Goal: Task Accomplishment & Management: Use online tool/utility

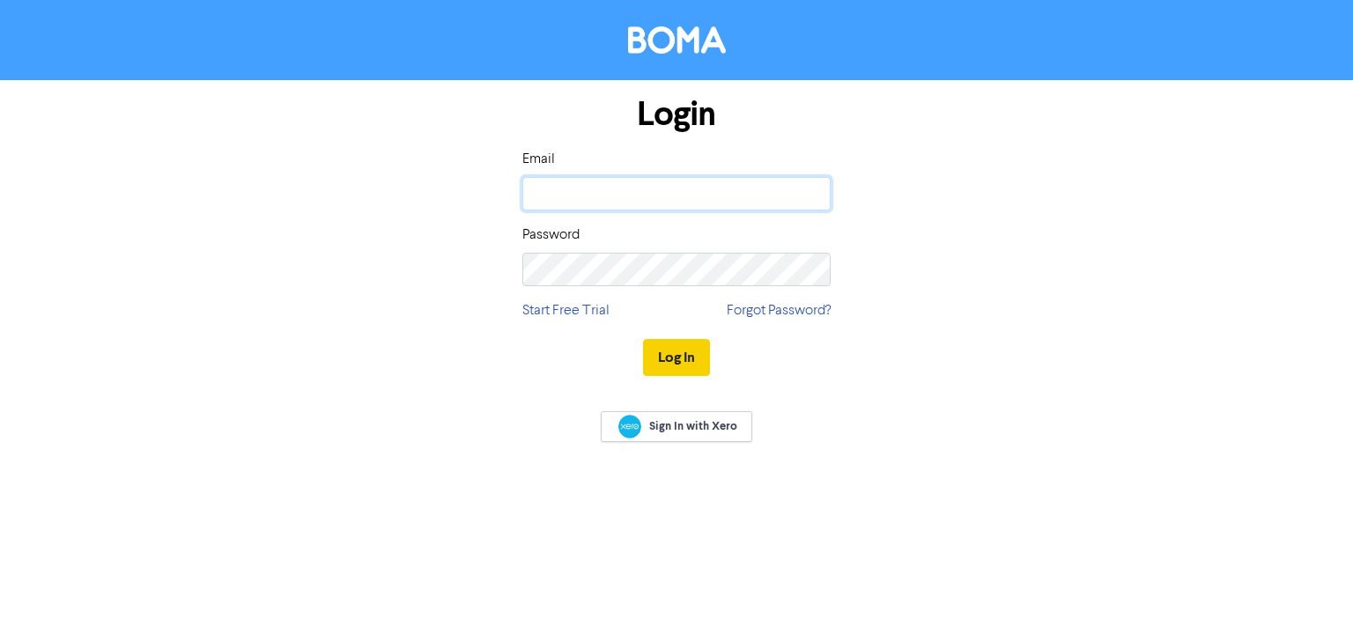
type input "[PERSON_NAME][EMAIL_ADDRESS][DOMAIN_NAME]"
click at [669, 358] on button "Log In" at bounding box center [676, 357] width 67 height 37
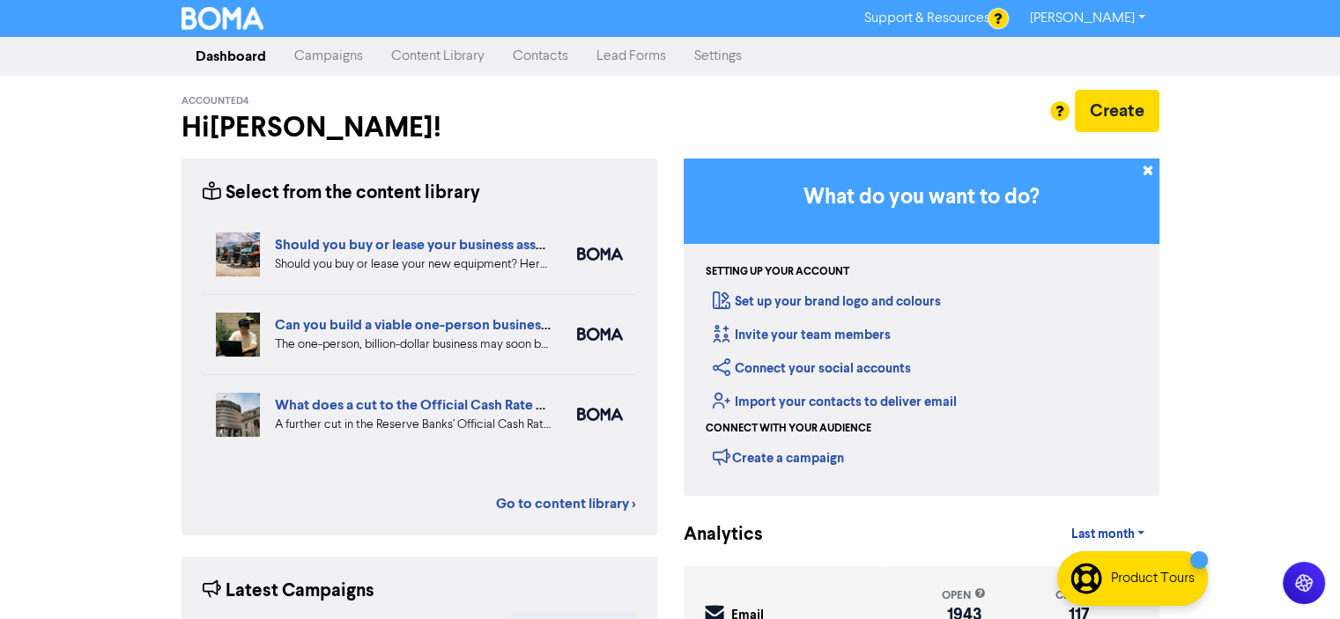
click at [319, 53] on link "Campaigns" at bounding box center [328, 56] width 97 height 35
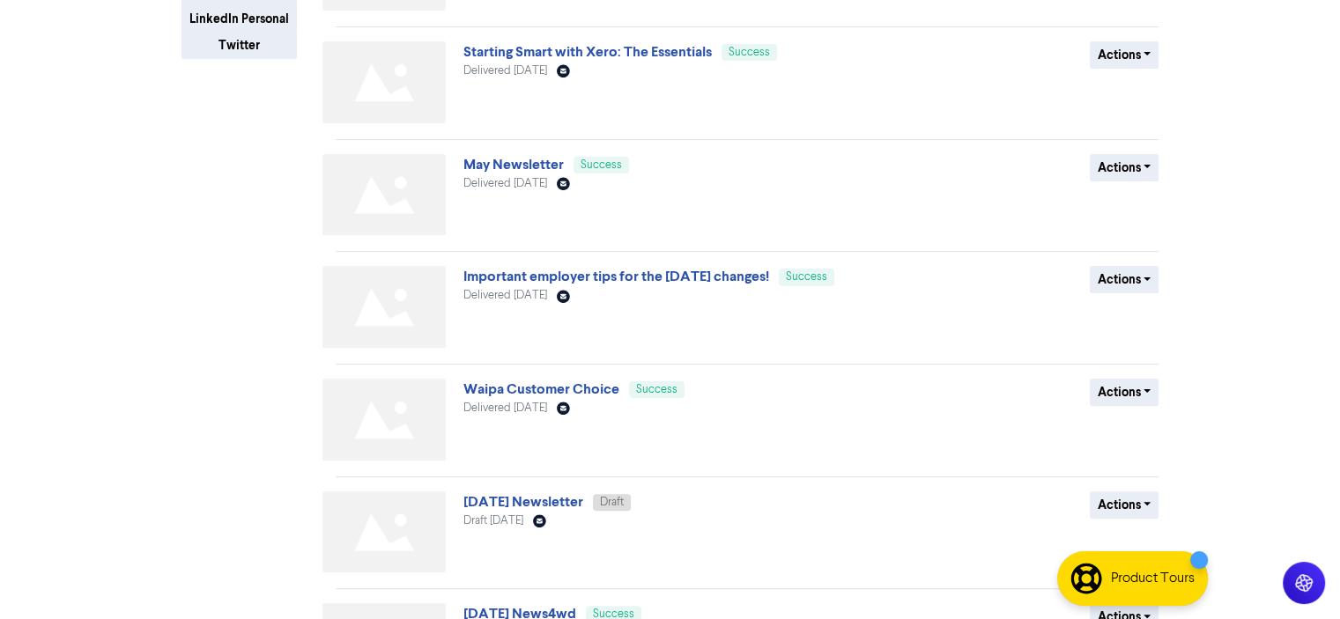
scroll to position [694, 0]
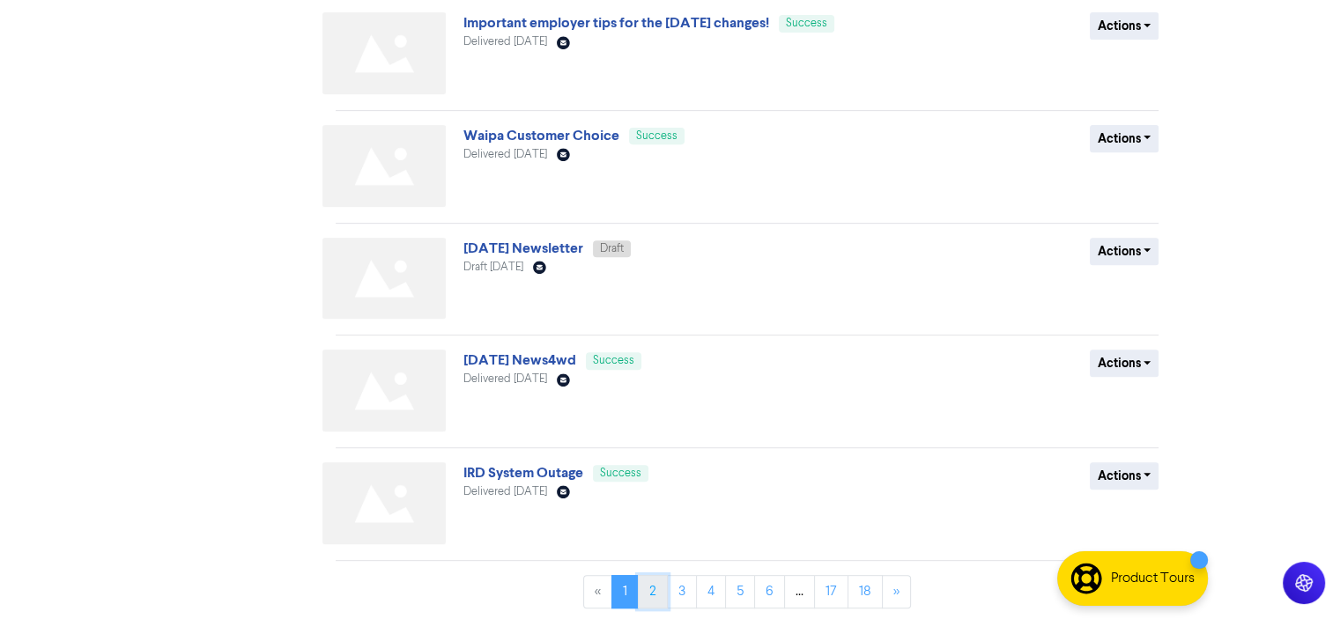
click at [649, 588] on link "2" at bounding box center [653, 591] width 30 height 33
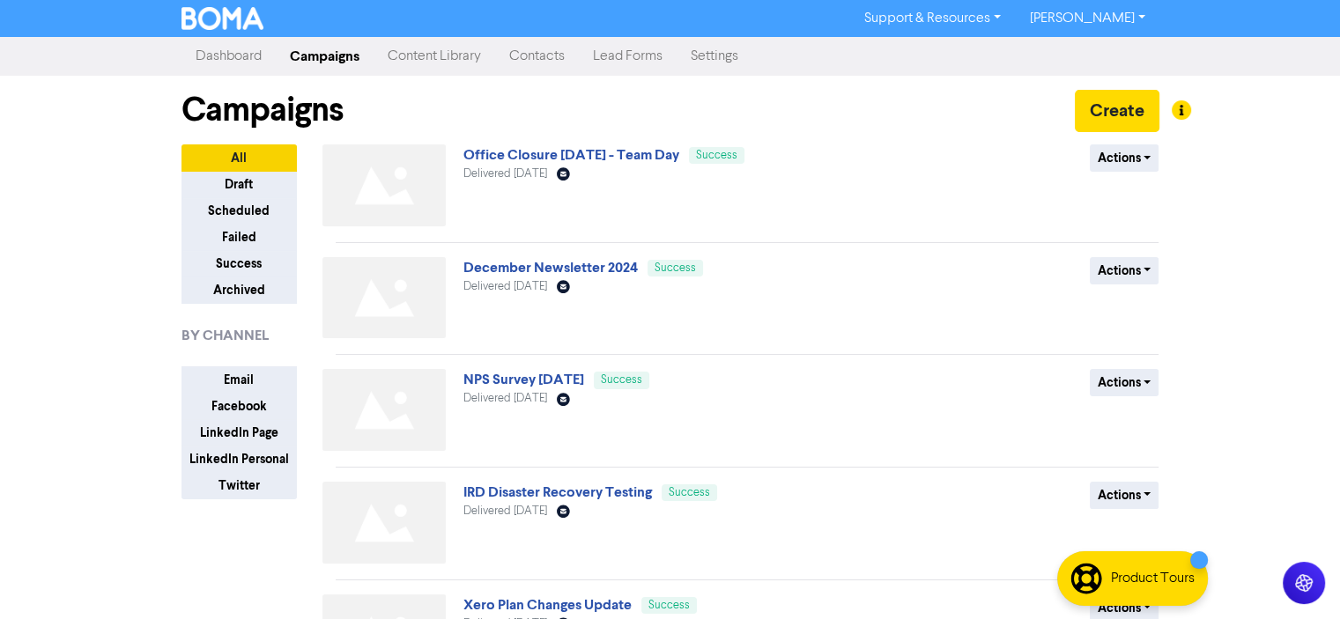
scroll to position [352, 0]
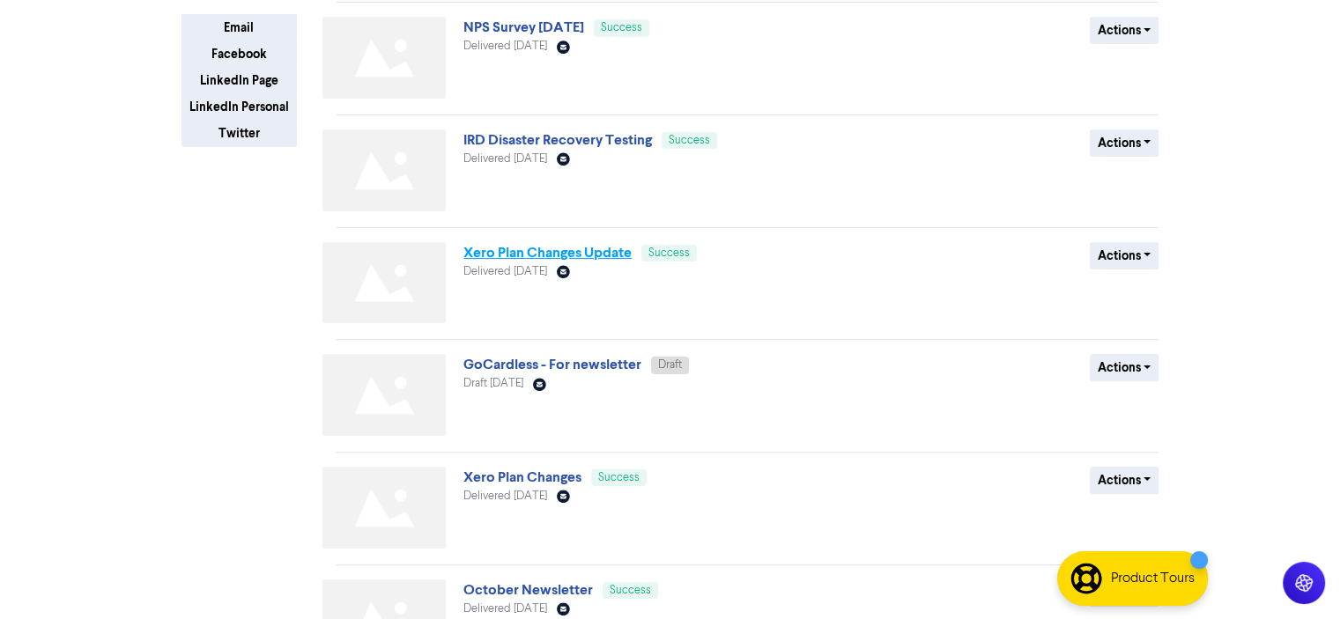
click at [531, 252] on link "Xero Plan Changes Update" at bounding box center [547, 253] width 168 height 18
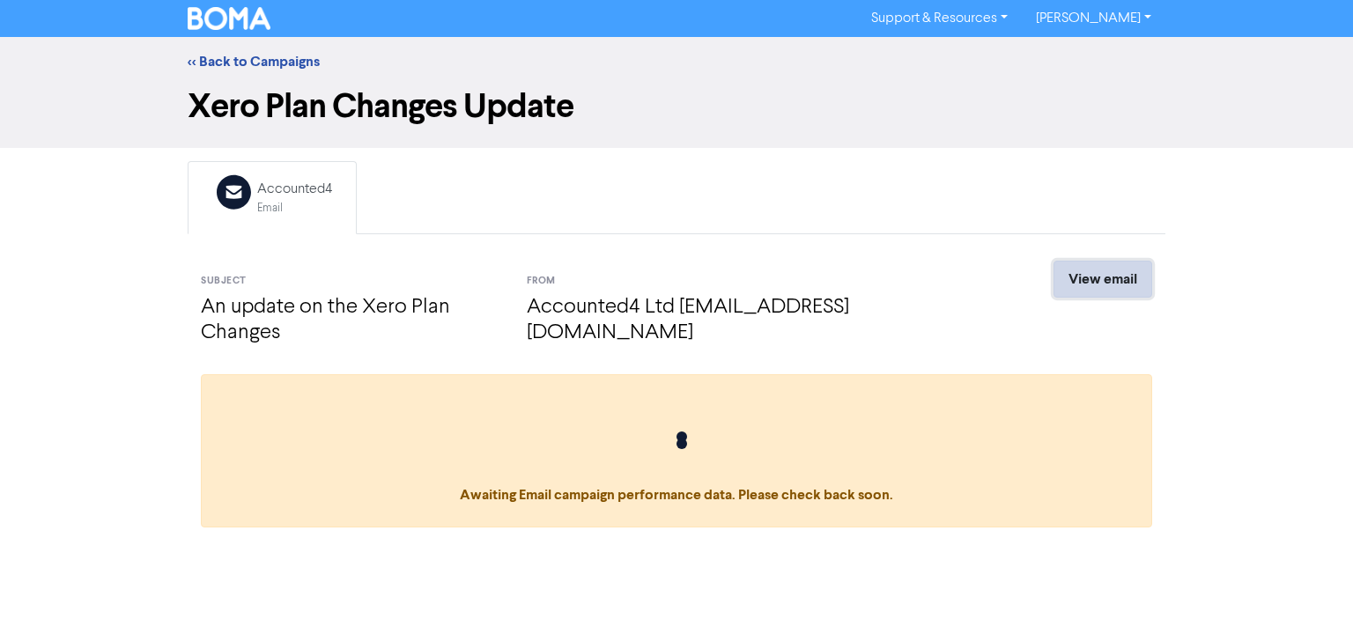
click at [1100, 278] on link "View email" at bounding box center [1102, 279] width 99 height 37
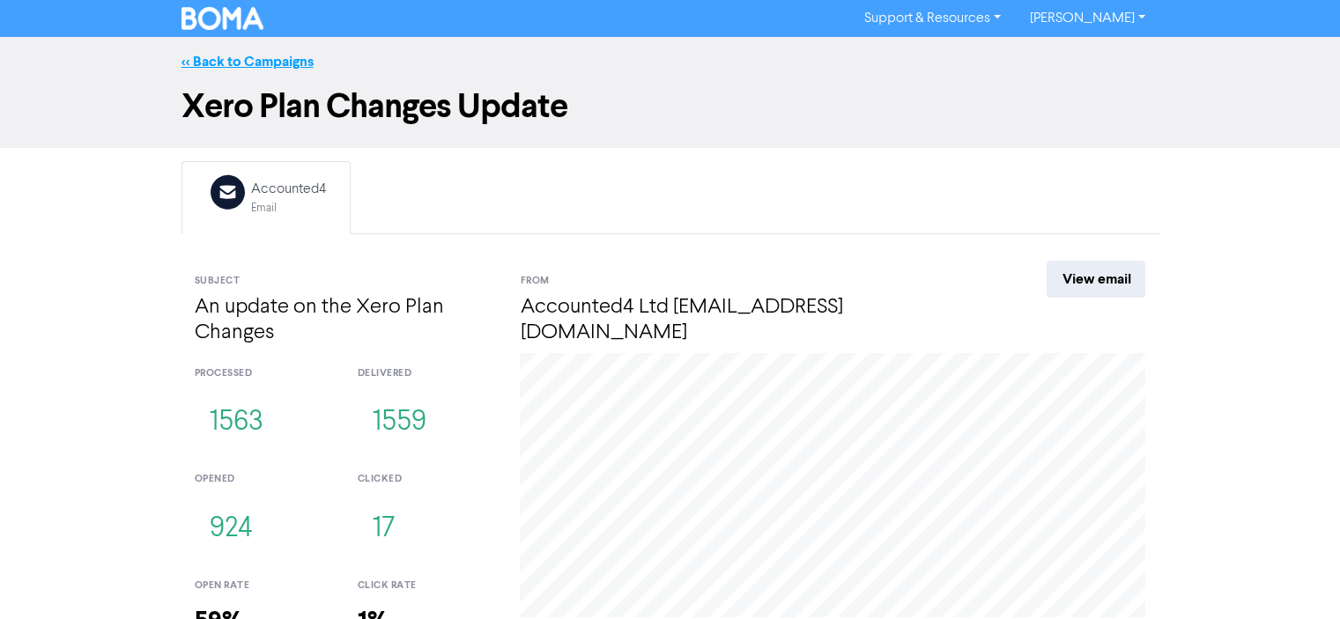
click at [241, 65] on link "<< Back to Campaigns" at bounding box center [247, 62] width 132 height 18
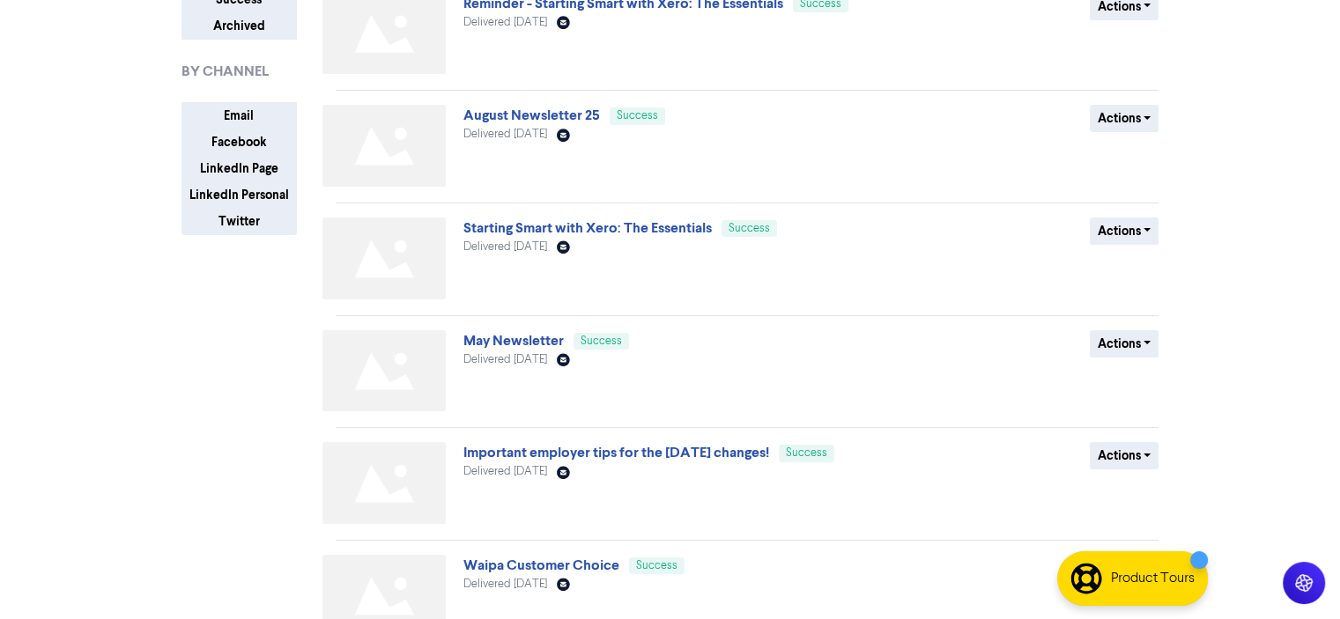
scroll to position [694, 0]
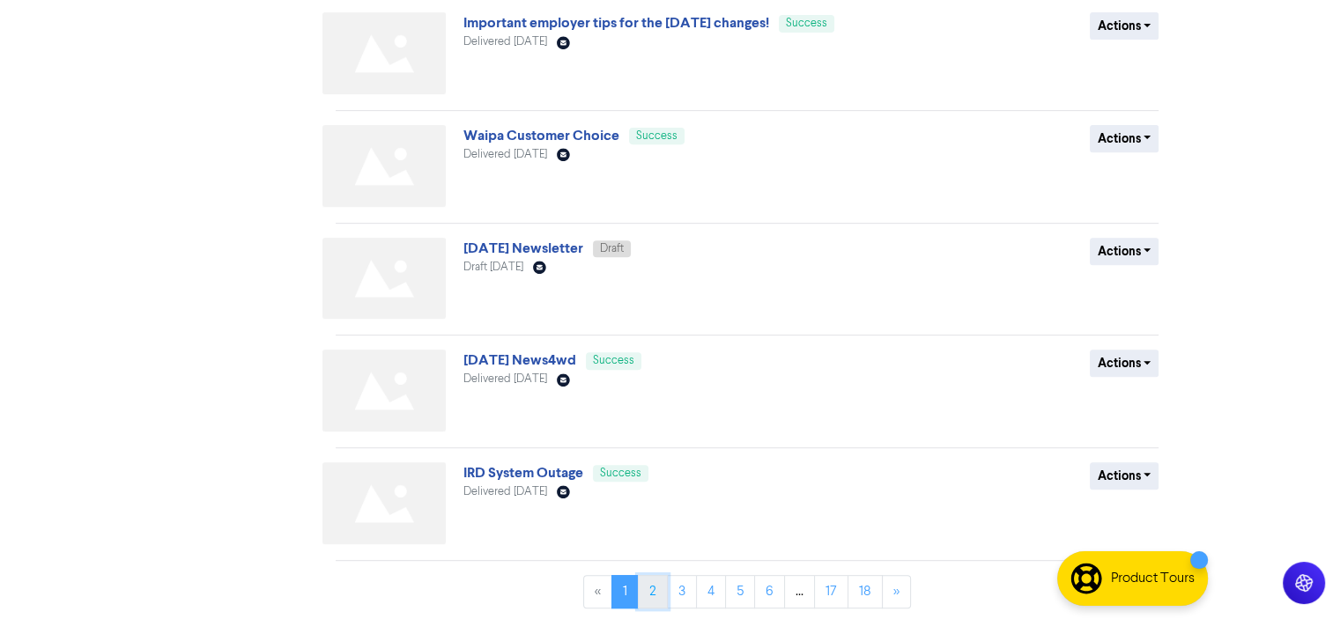
click at [654, 593] on link "2" at bounding box center [653, 591] width 30 height 33
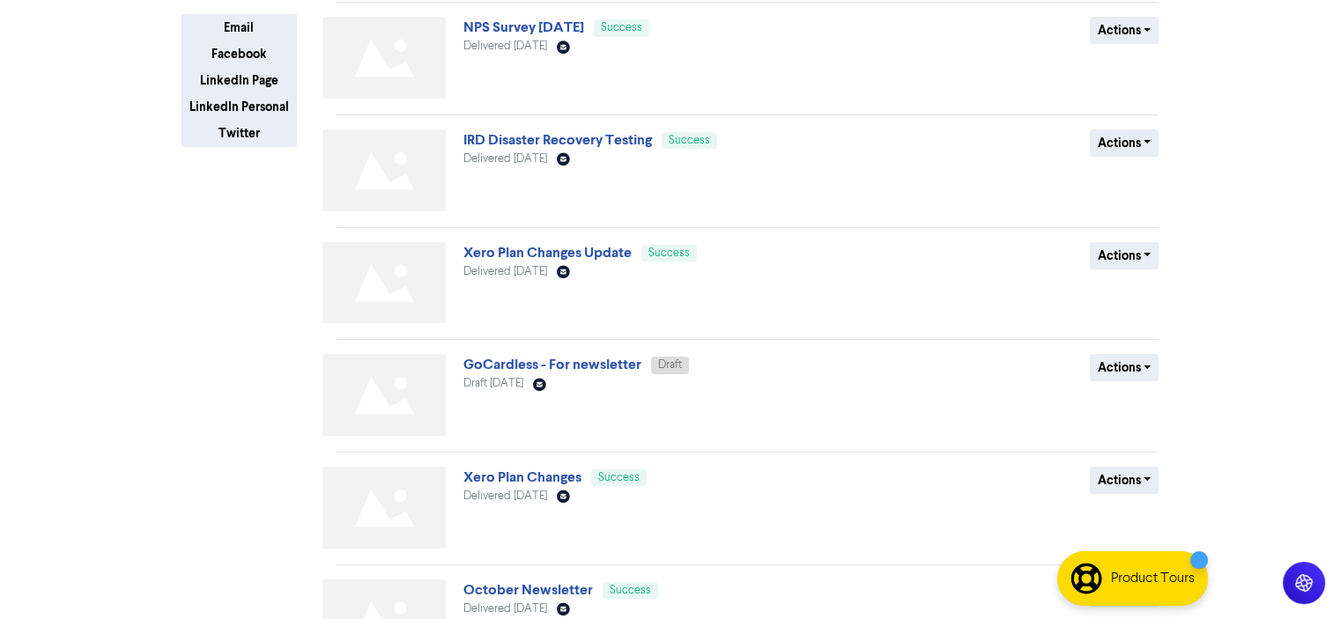
scroll to position [528, 0]
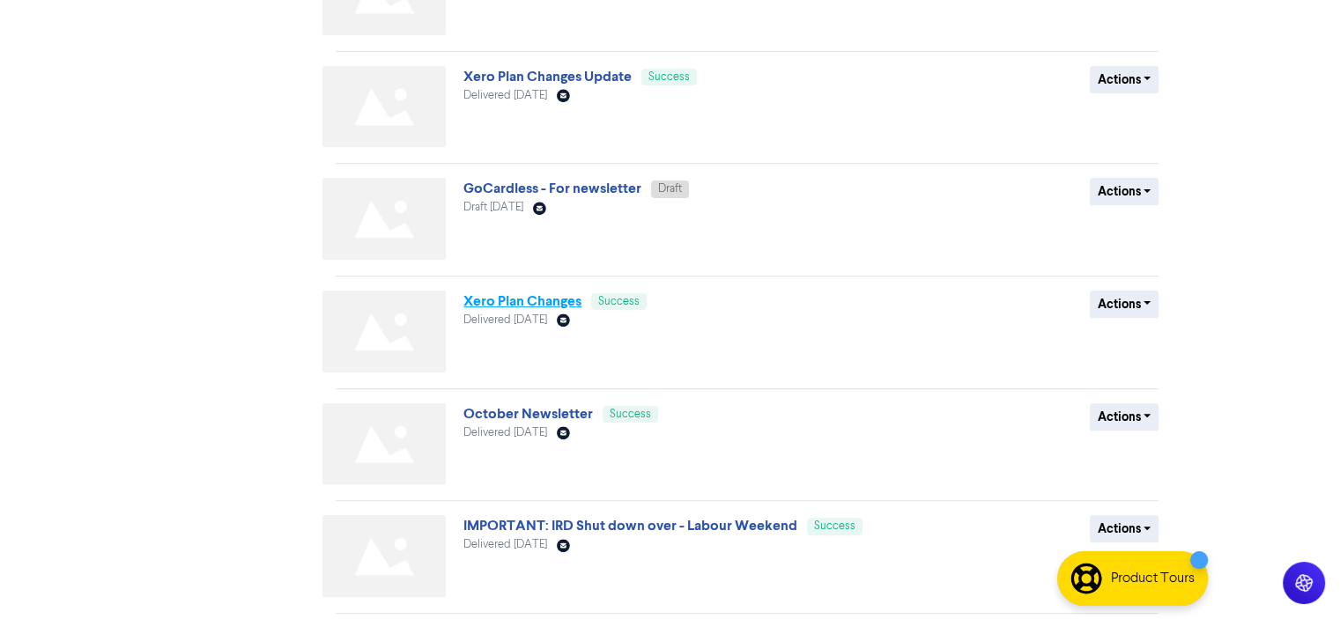
click at [526, 303] on link "Xero Plan Changes" at bounding box center [522, 301] width 118 height 18
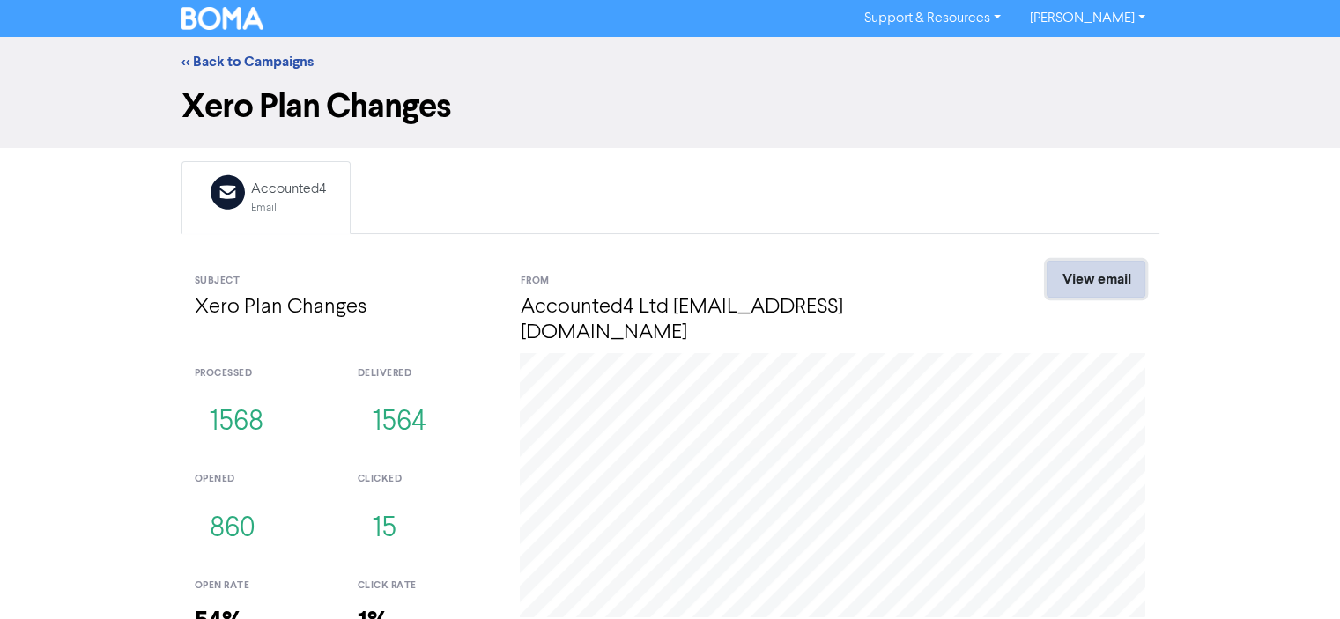
click at [1089, 285] on link "View email" at bounding box center [1095, 279] width 99 height 37
click at [245, 60] on link "<< Back to Campaigns" at bounding box center [247, 62] width 132 height 18
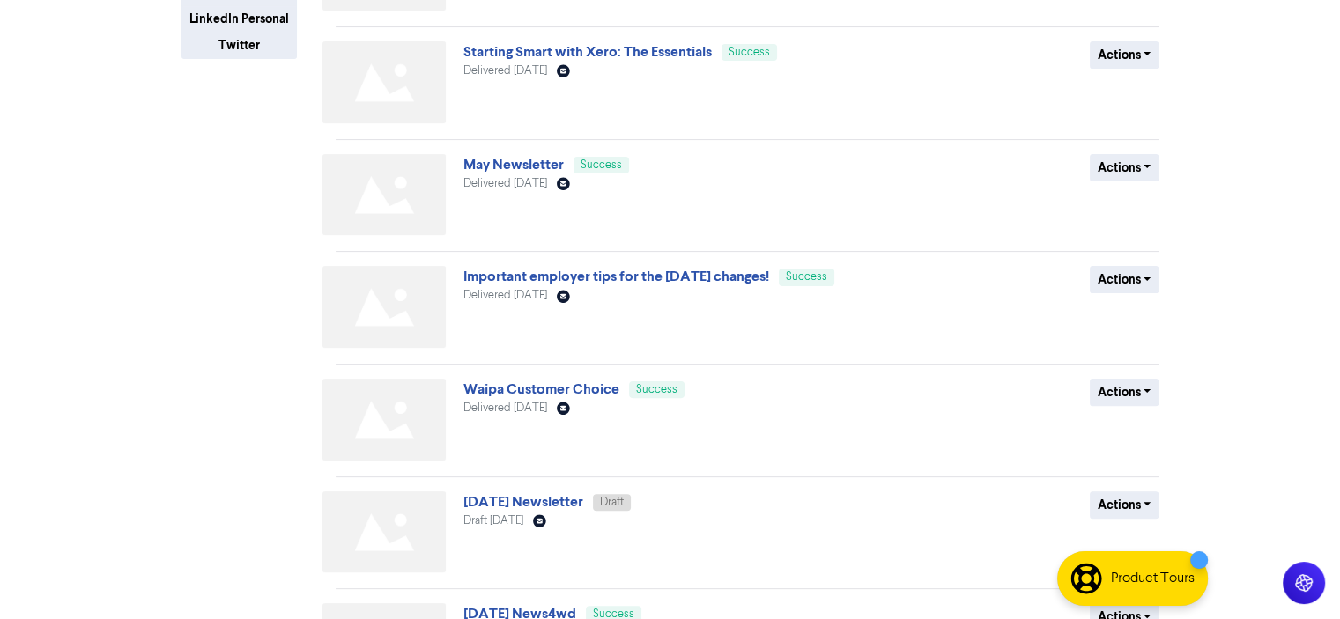
scroll to position [694, 0]
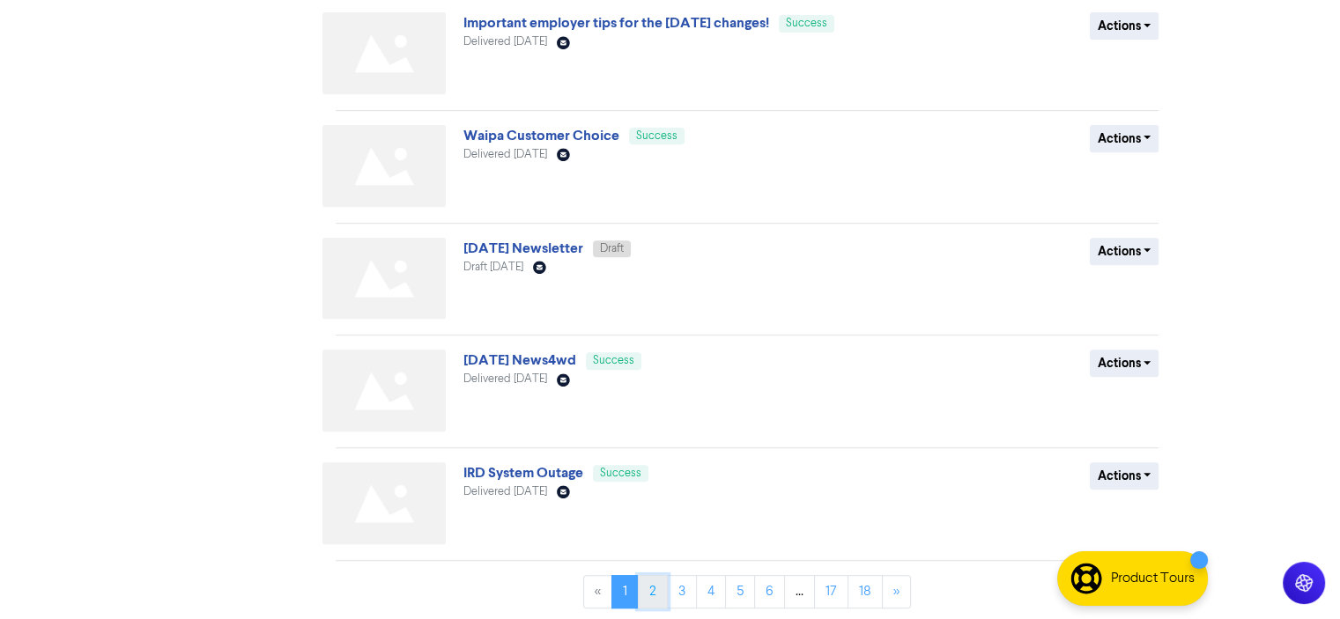
click at [652, 590] on link "2" at bounding box center [653, 591] width 30 height 33
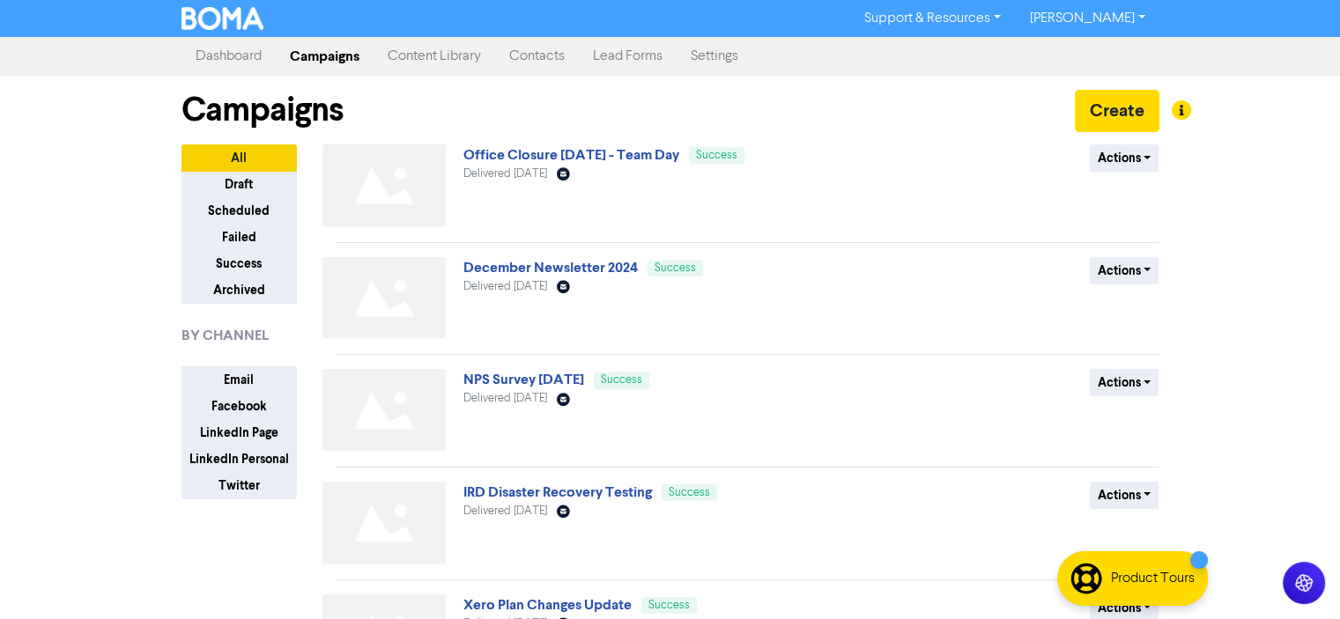
scroll to position [264, 0]
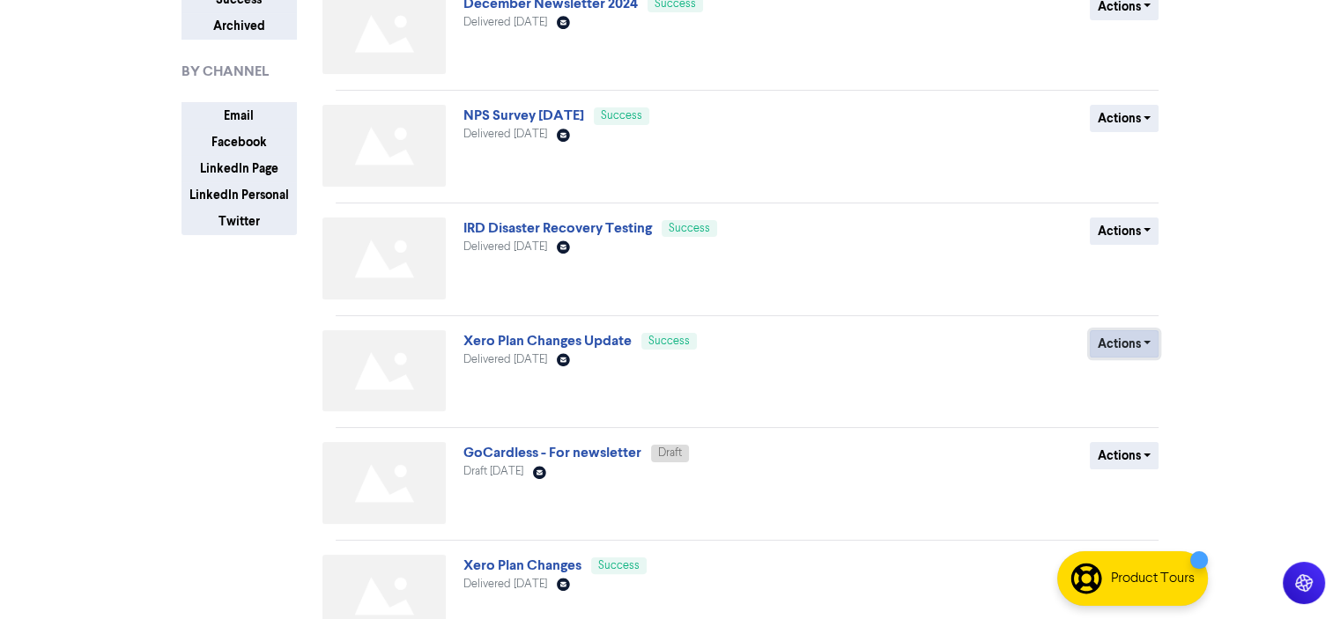
click at [1145, 341] on button "Actions" at bounding box center [1125, 343] width 70 height 27
click at [1112, 382] on button "Duplicate" at bounding box center [1159, 380] width 139 height 28
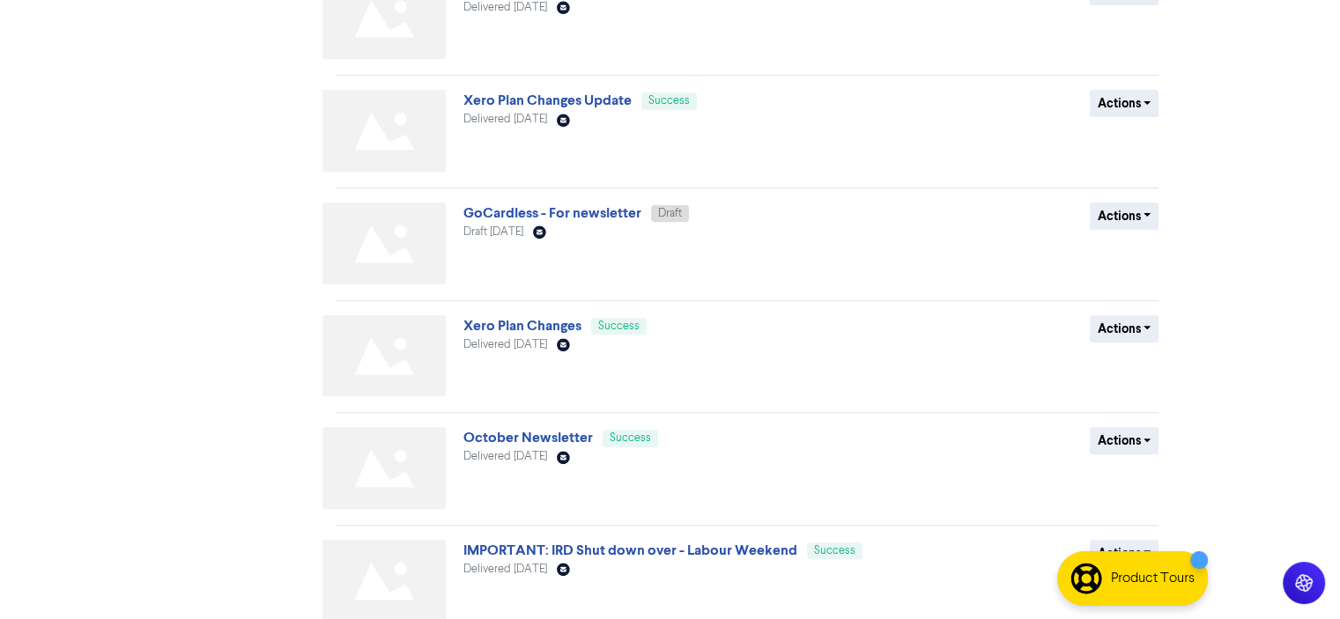
scroll to position [694, 0]
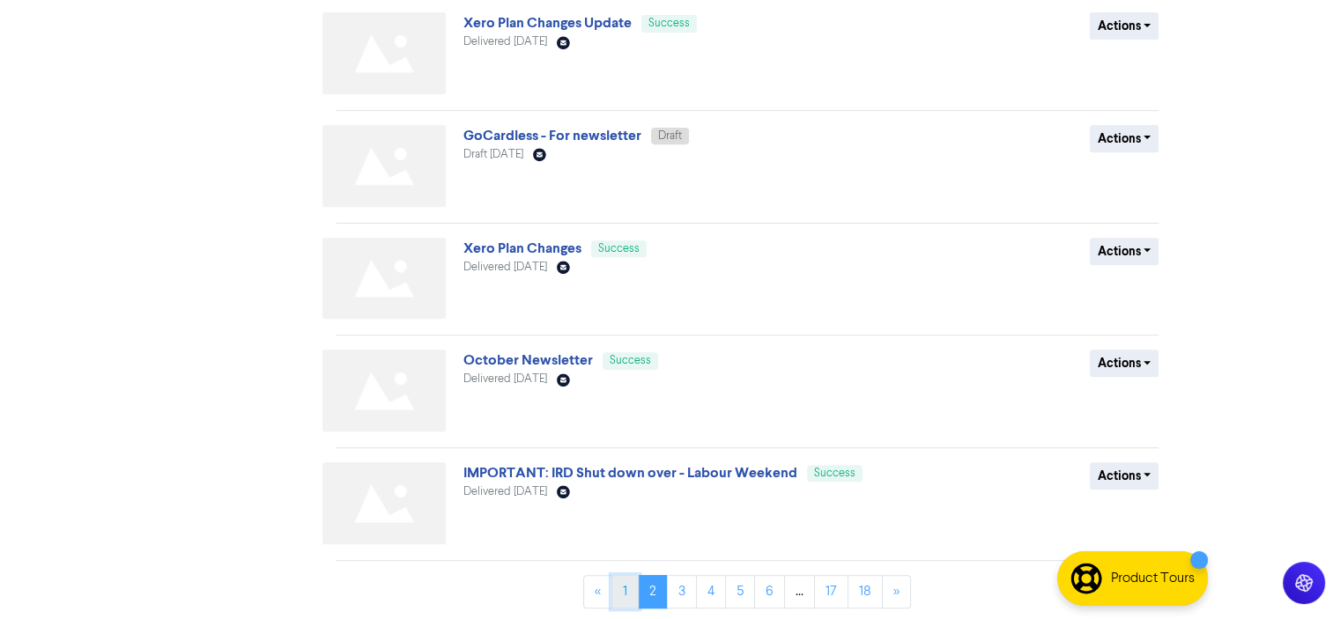
click at [630, 590] on link "1" at bounding box center [624, 591] width 27 height 33
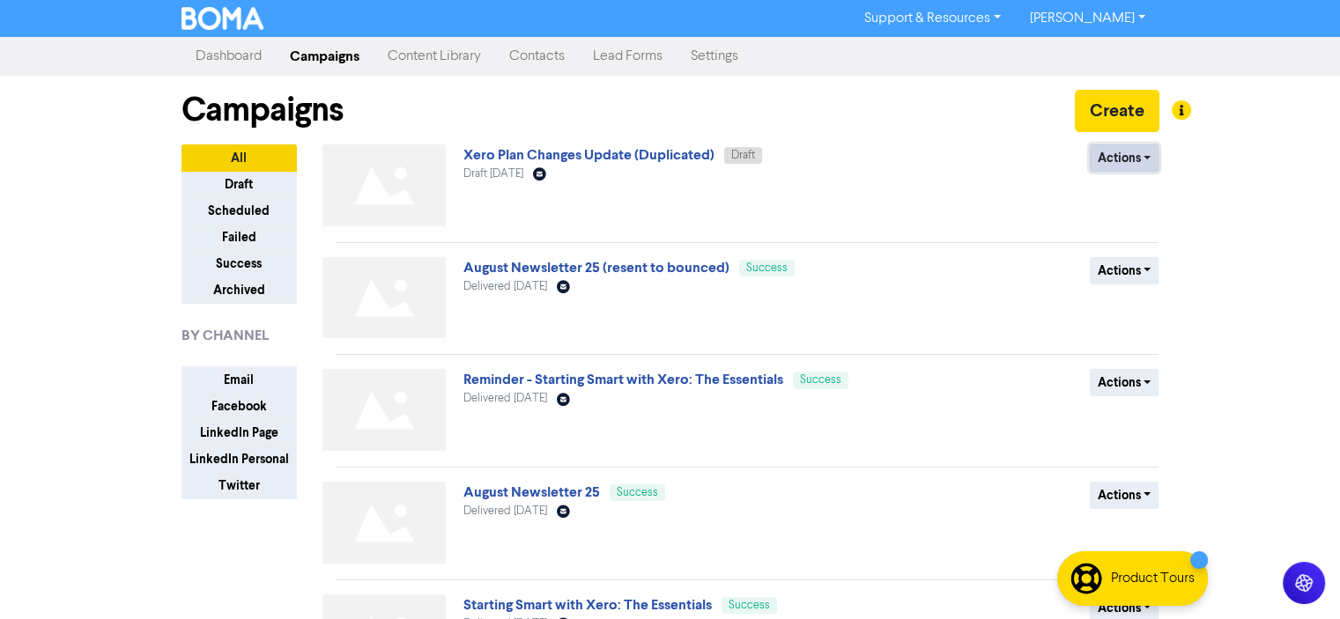
click at [1145, 155] on button "Actions" at bounding box center [1125, 157] width 70 height 27
click at [1119, 254] on button "Rename" at bounding box center [1159, 251] width 139 height 28
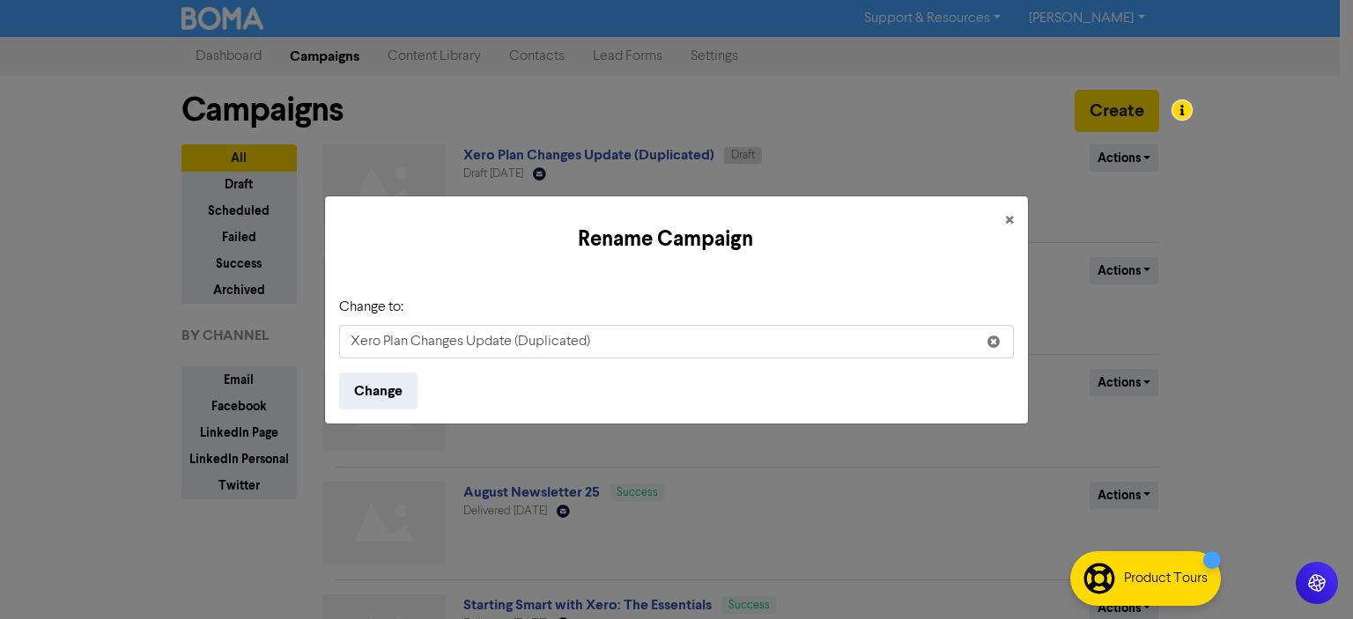
click at [469, 341] on input "Xero Plan Changes Update (Duplicated)" at bounding box center [676, 341] width 675 height 33
type input "Xero Plan Changes [DATE] / GoCardless"
click at [377, 386] on button "Change" at bounding box center [378, 391] width 78 height 37
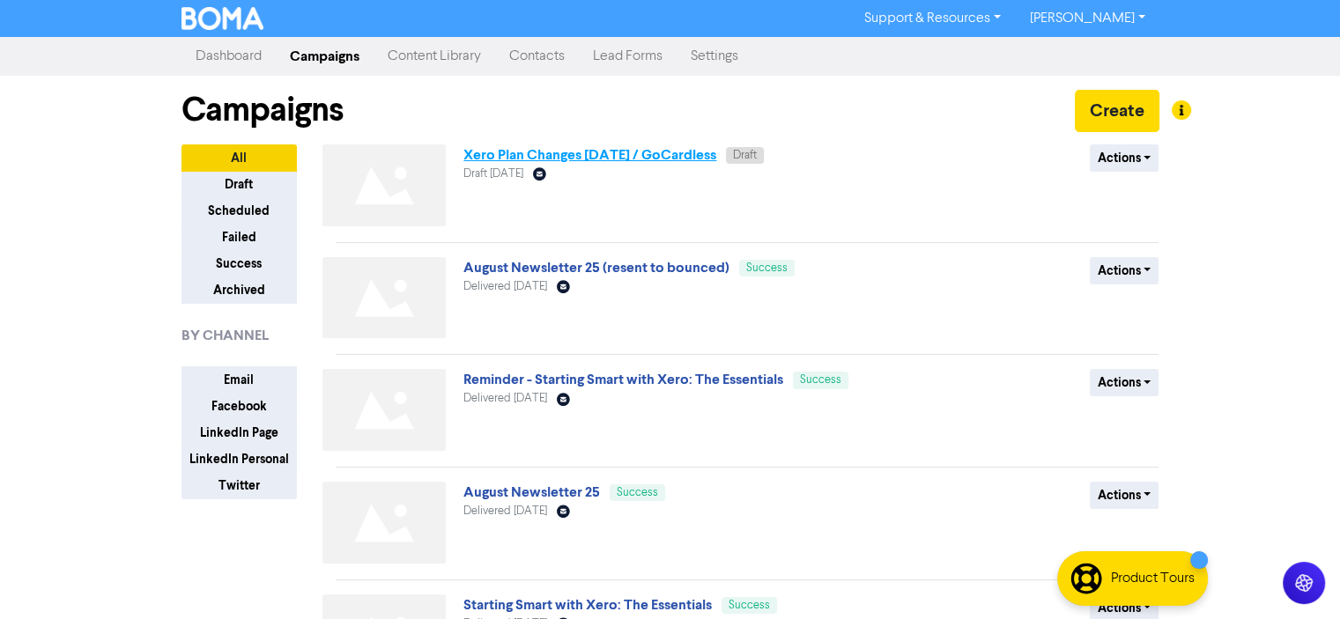
click at [531, 155] on link "Xero Plan Changes [DATE] / GoCardless" at bounding box center [589, 155] width 253 height 18
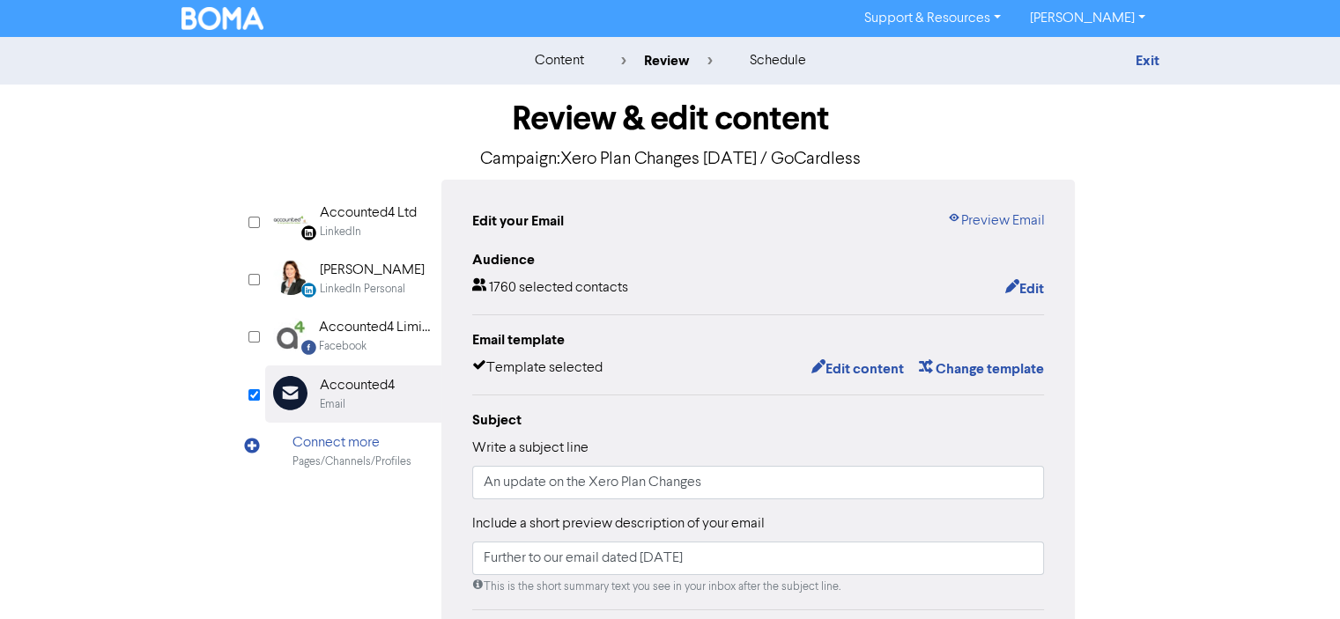
scroll to position [176, 0]
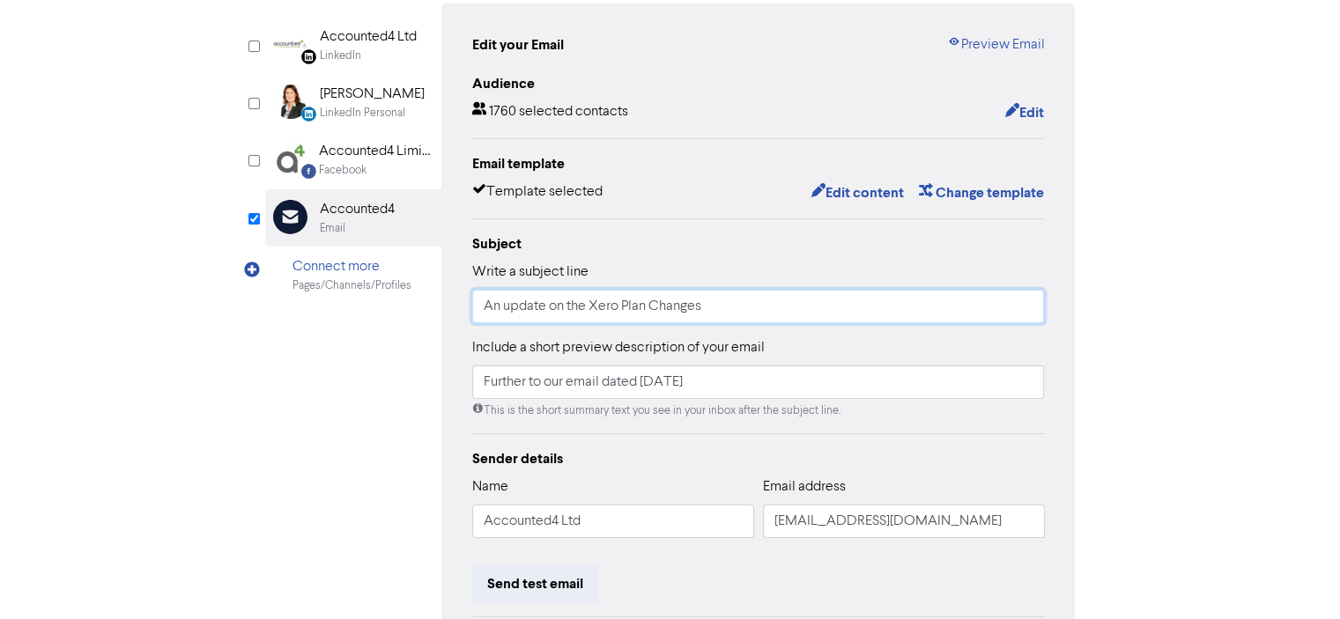
click at [486, 305] on input "An update on the Xero Plan Changes" at bounding box center [758, 306] width 573 height 33
type input "Xero Plan Changes"
drag, startPoint x: 726, startPoint y: 380, endPoint x: 440, endPoint y: 385, distance: 286.3
click at [440, 385] on div "LinkedIn Page Created with Sketch. Accounted4 Ltd LinkedIn LinkedIn Personal Cr…" at bounding box center [670, 378] width 810 height 749
click at [529, 381] on input "Some business plan prices are changing" at bounding box center [758, 382] width 573 height 33
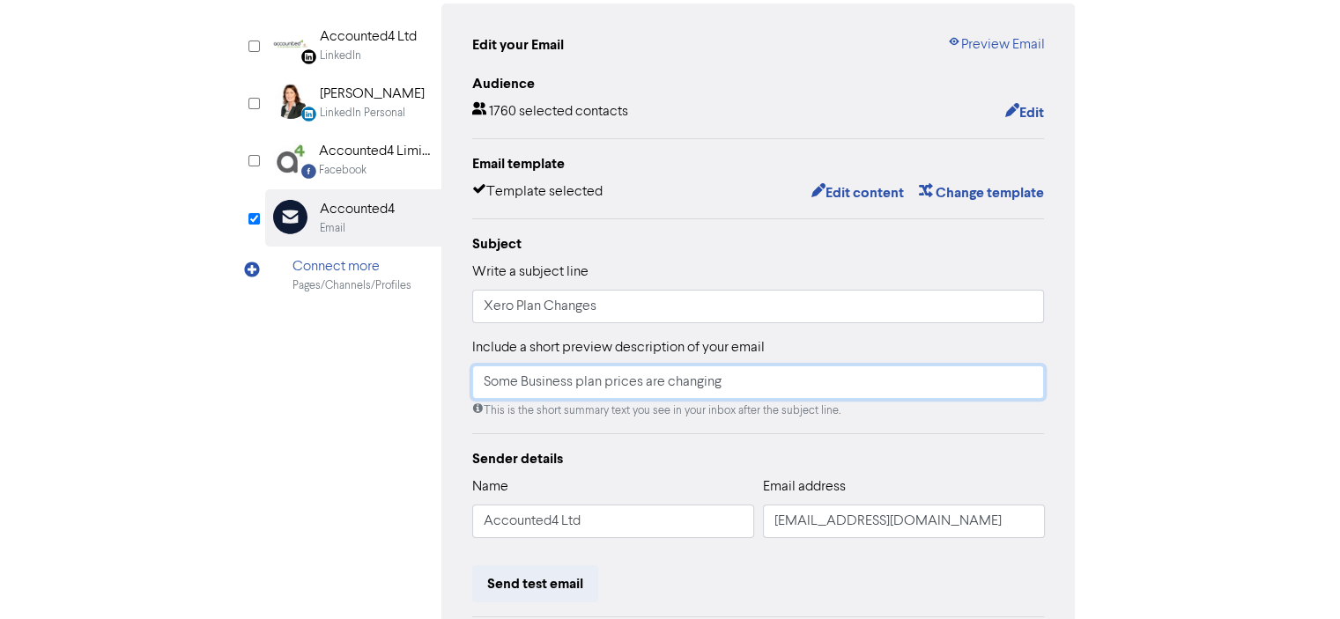
click at [582, 383] on input "Some Business plan prices are changing" at bounding box center [758, 382] width 573 height 33
type input "Some Business Plan prices are changing"
click at [600, 302] on input "Xero Plan Changes" at bounding box center [758, 306] width 573 height 33
click at [480, 308] on input "Xero Plan Update" at bounding box center [758, 306] width 573 height 33
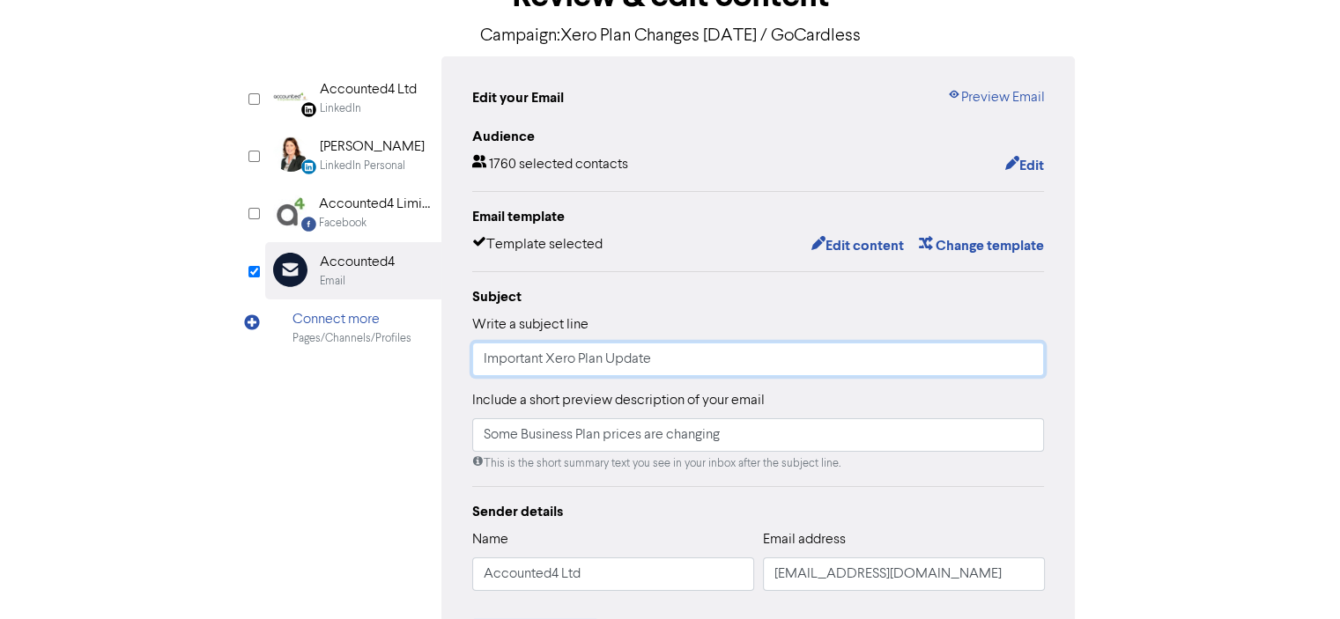
scroll to position [0, 0]
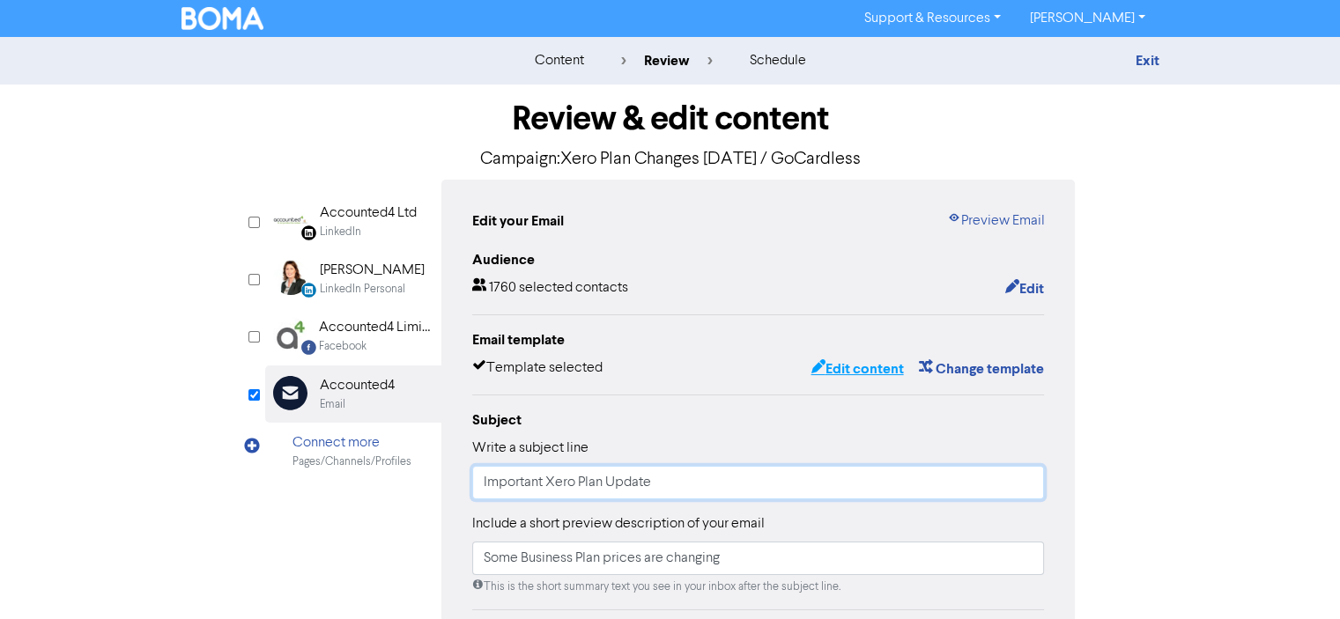
type input "Important Xero Plan Update"
click at [842, 369] on button "Edit content" at bounding box center [856, 369] width 94 height 23
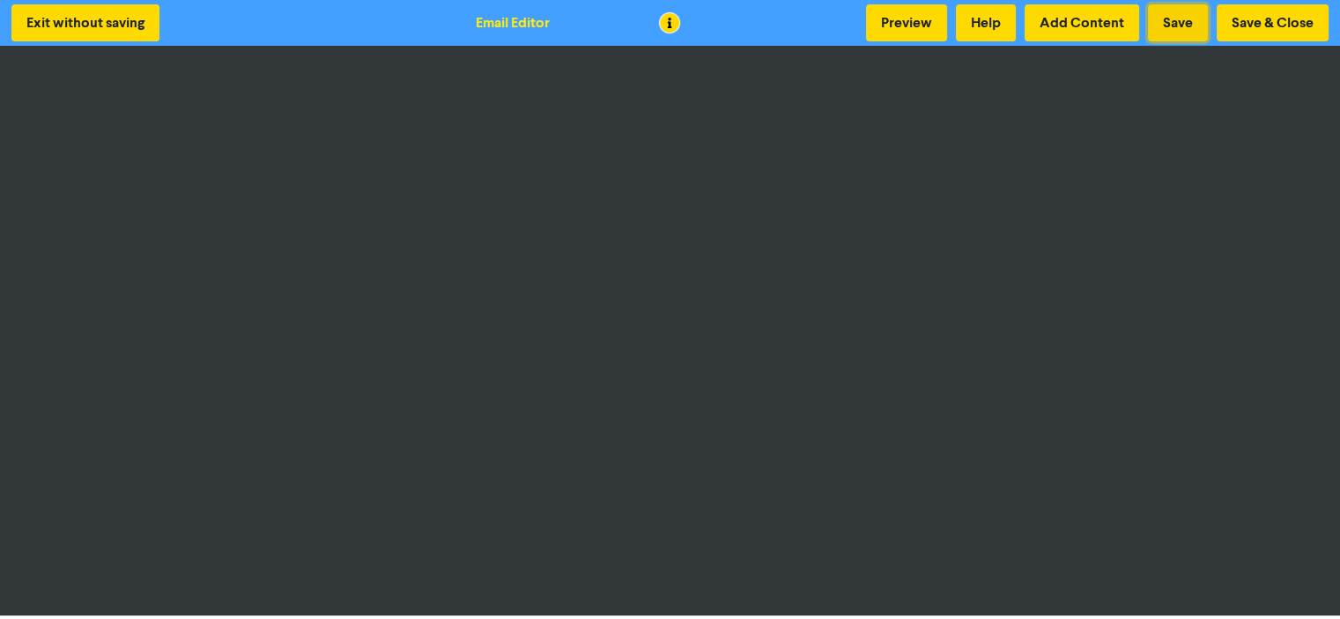
click at [1171, 26] on button "Save" at bounding box center [1178, 22] width 60 height 37
click at [1175, 24] on button "Save" at bounding box center [1178, 22] width 60 height 37
click at [1167, 21] on button "Save" at bounding box center [1178, 22] width 60 height 37
click at [1247, 18] on button "Save & Close" at bounding box center [1272, 22] width 112 height 37
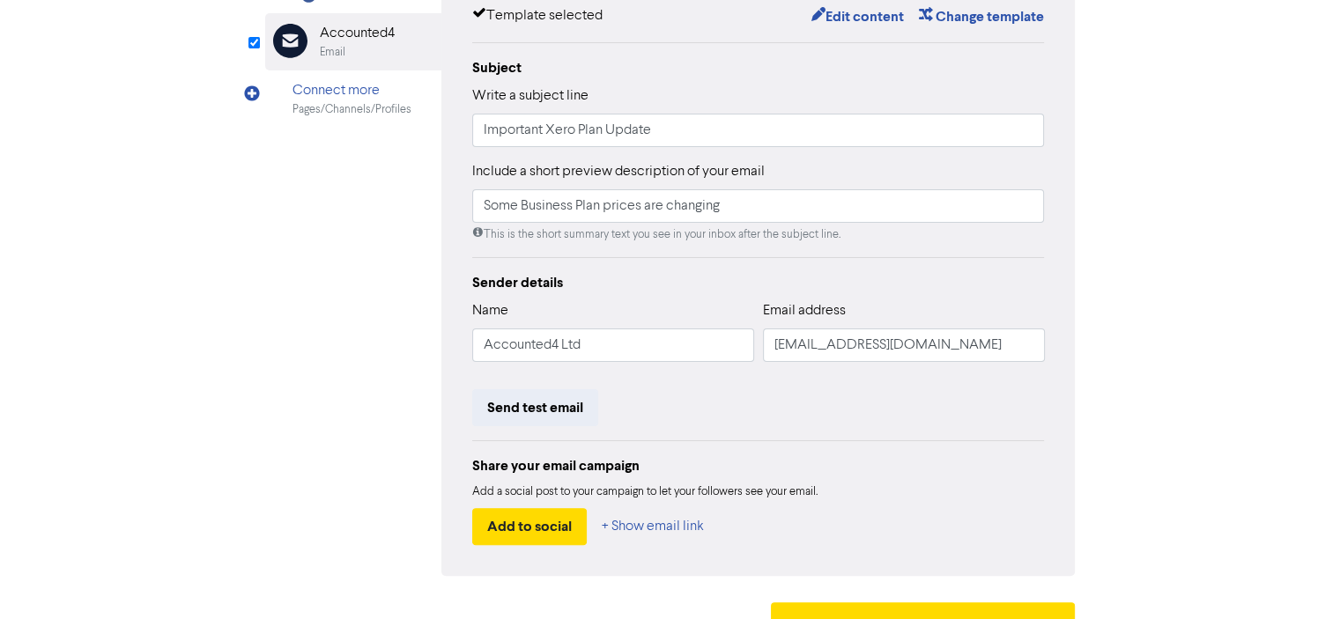
scroll to position [388, 0]
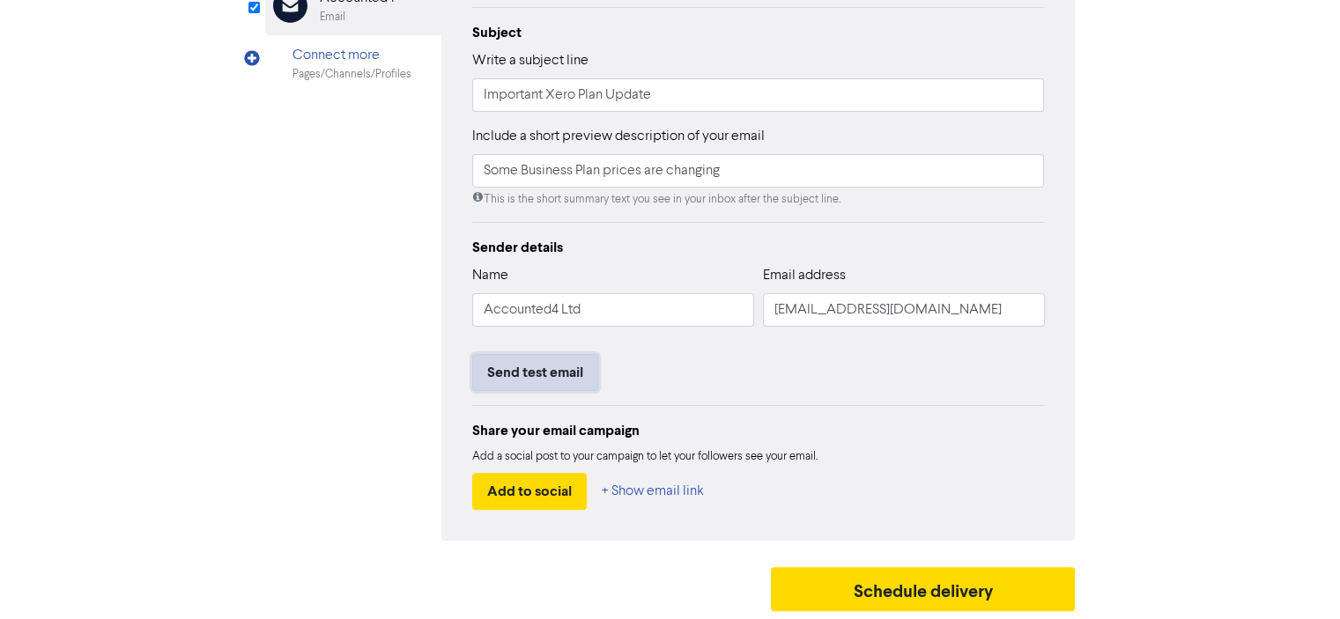
click at [513, 374] on button "Send test email" at bounding box center [535, 372] width 126 height 37
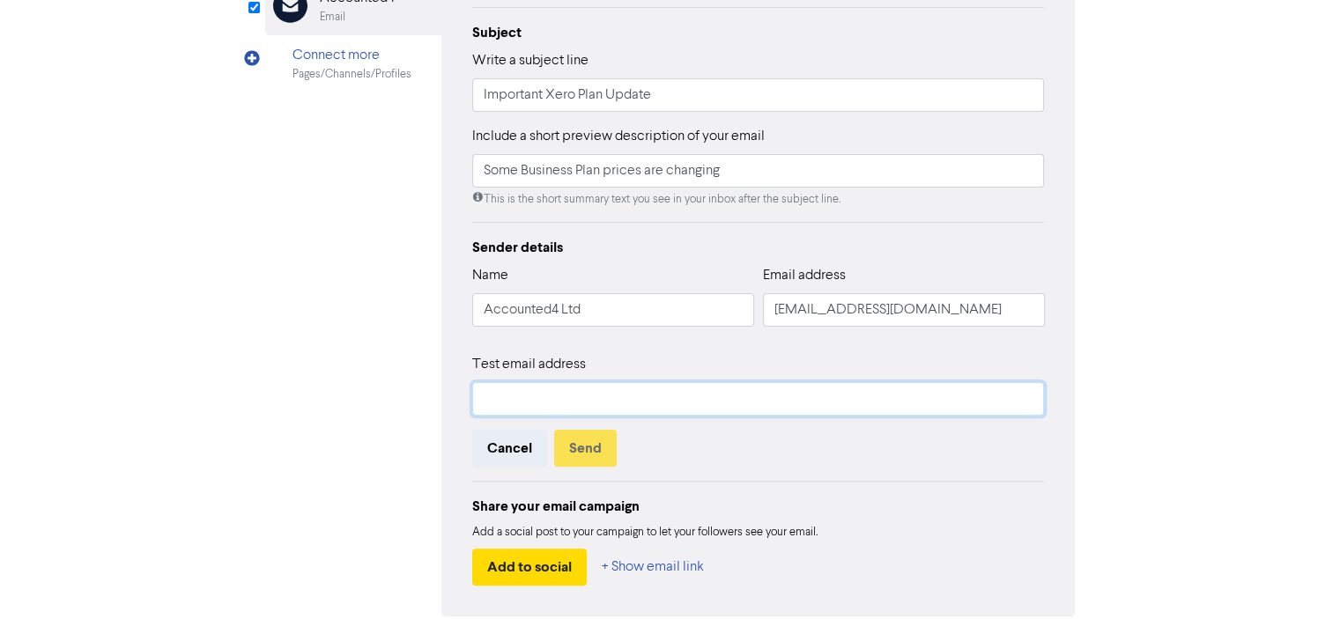
click at [513, 407] on input "text" at bounding box center [758, 398] width 573 height 33
type input "[PERSON_NAME][EMAIL_ADDRESS][DOMAIN_NAME]"
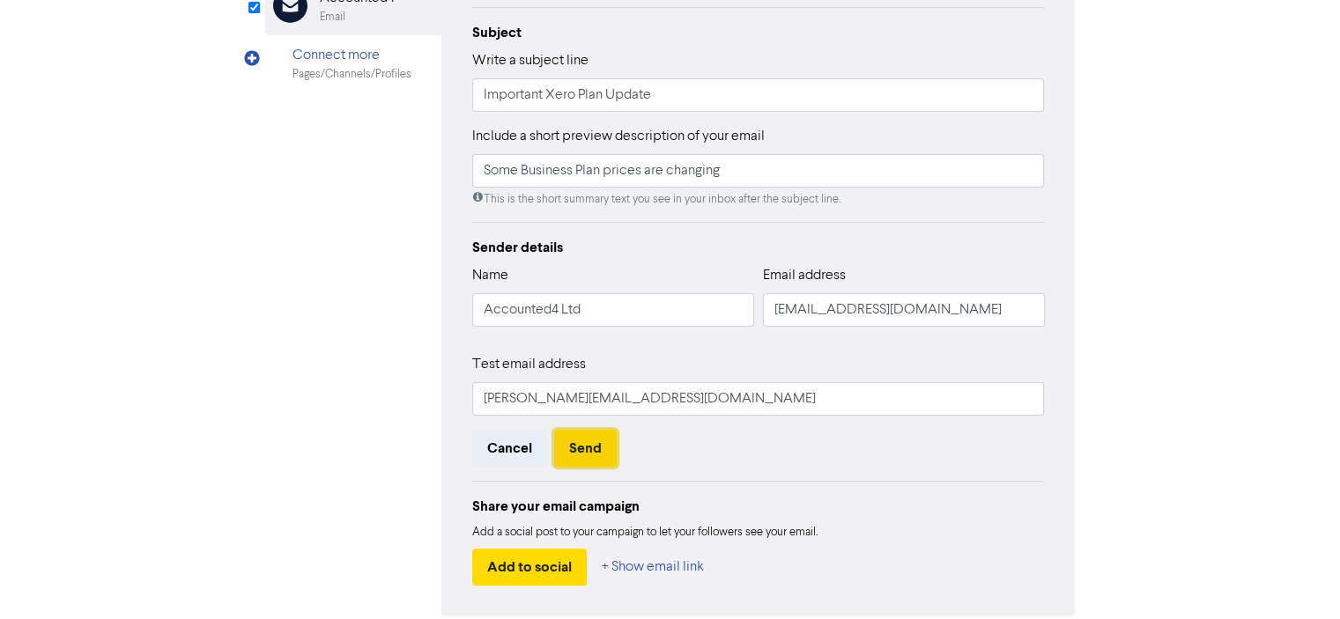
click at [588, 448] on button "Send" at bounding box center [585, 448] width 63 height 37
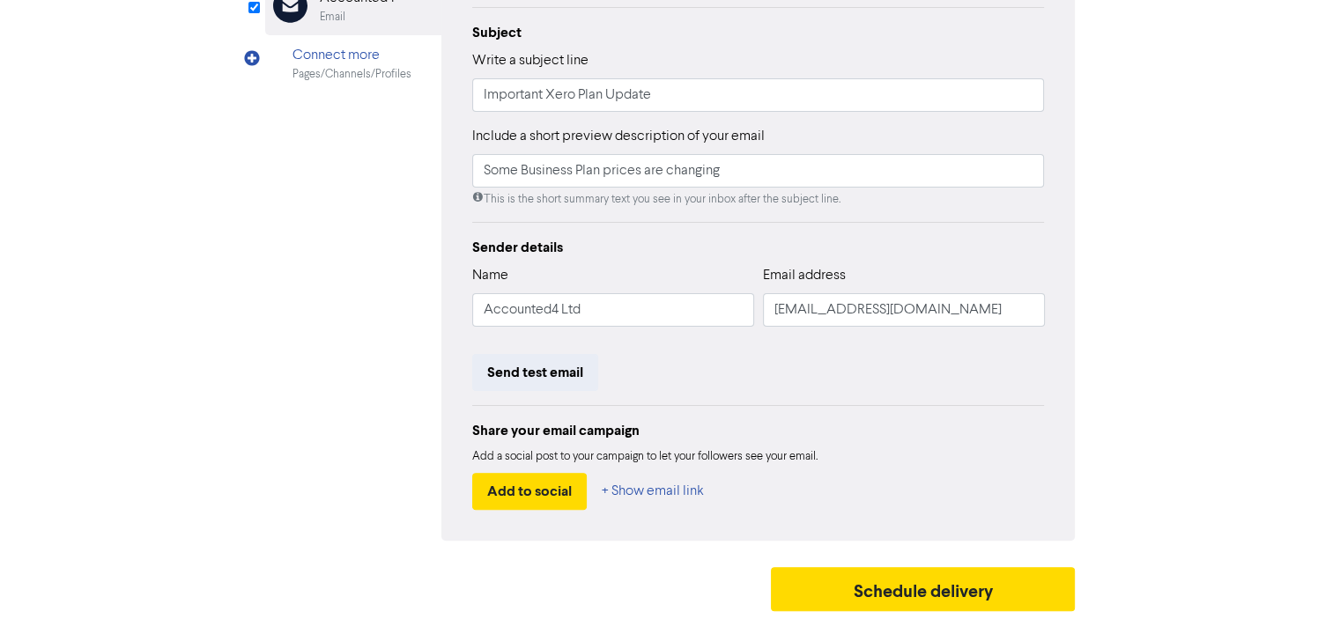
scroll to position [0, 0]
